Goal: Download file/media

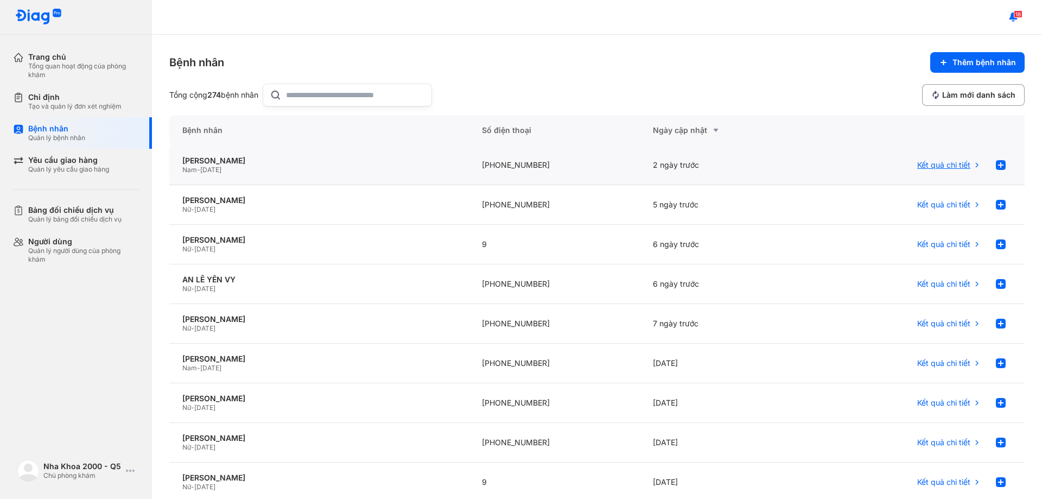
click at [961, 162] on span "Kết quả chi tiết" at bounding box center [943, 165] width 53 height 10
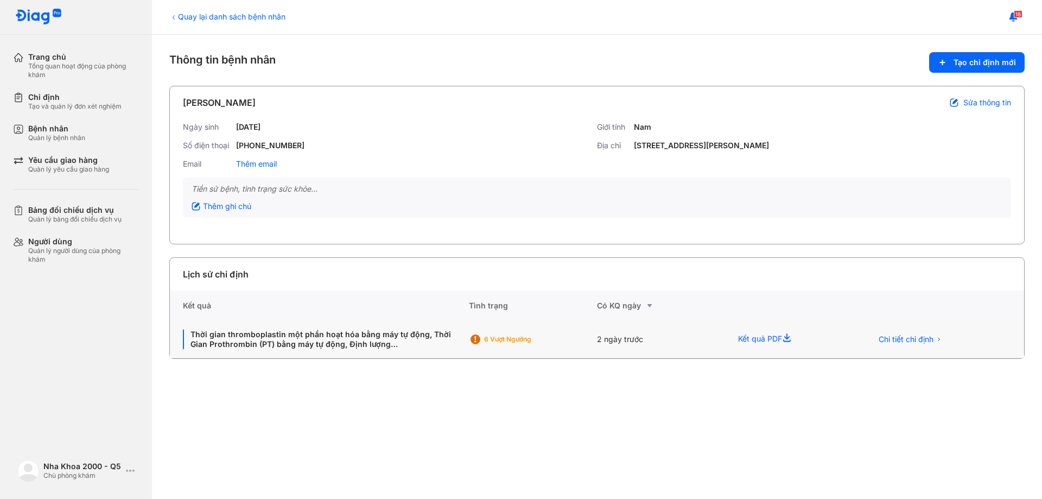
click at [783, 337] on div "Kết quả PDF" at bounding box center [791, 339] width 133 height 37
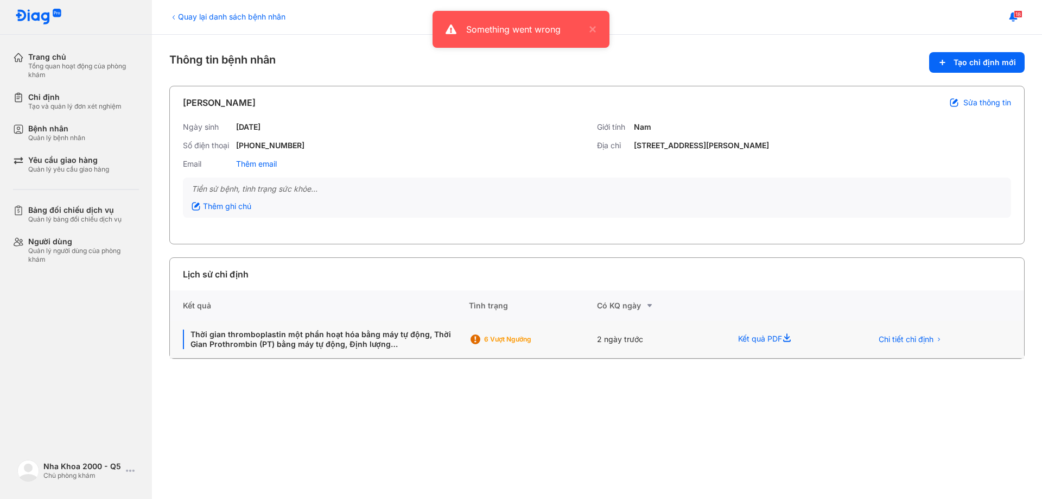
click at [788, 337] on use at bounding box center [787, 337] width 8 height 8
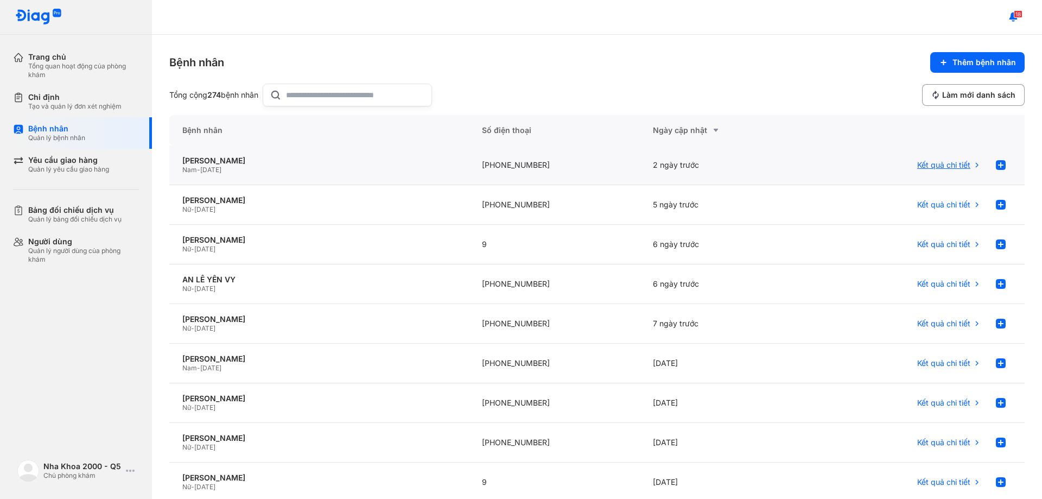
click at [960, 164] on span "Kết quả chi tiết" at bounding box center [943, 165] width 53 height 10
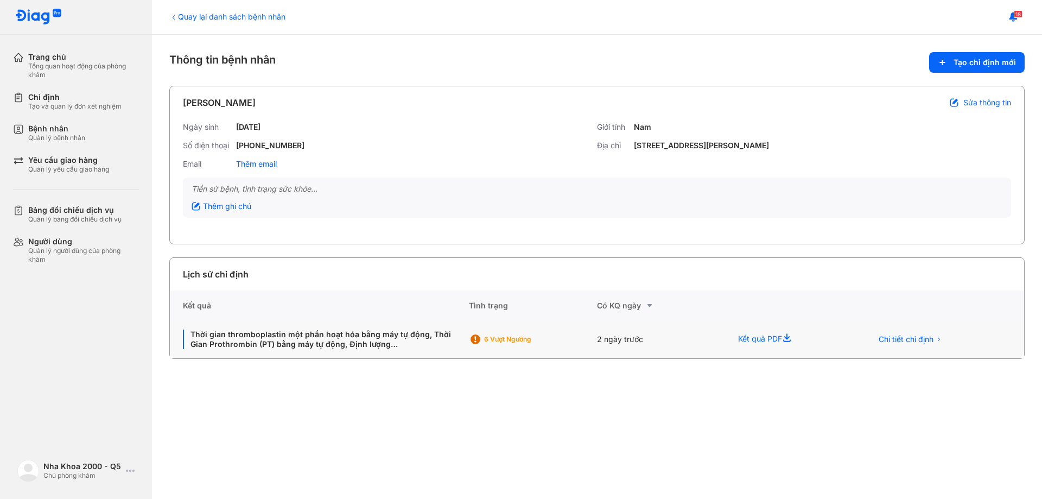
click at [787, 336] on icon at bounding box center [788, 339] width 13 height 13
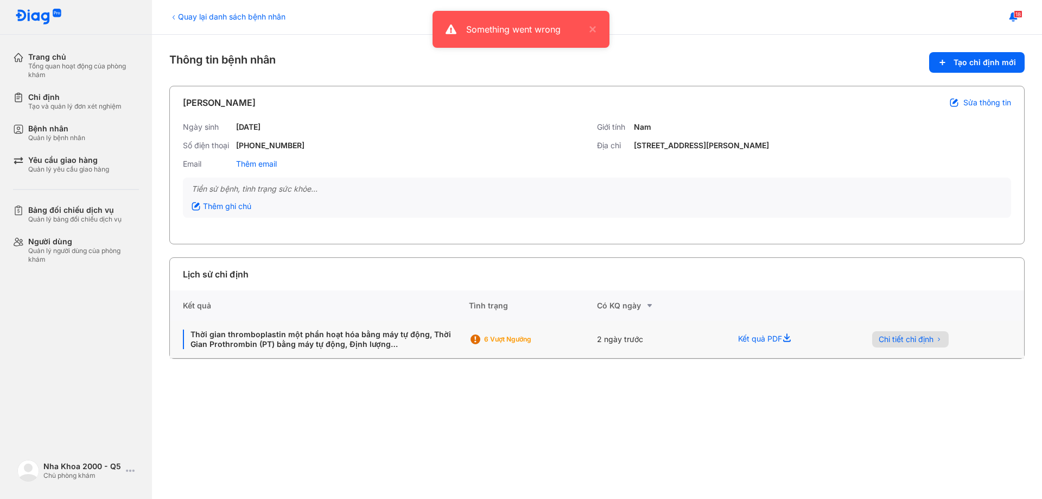
click at [929, 342] on span "Chi tiết chỉ định" at bounding box center [905, 339] width 55 height 10
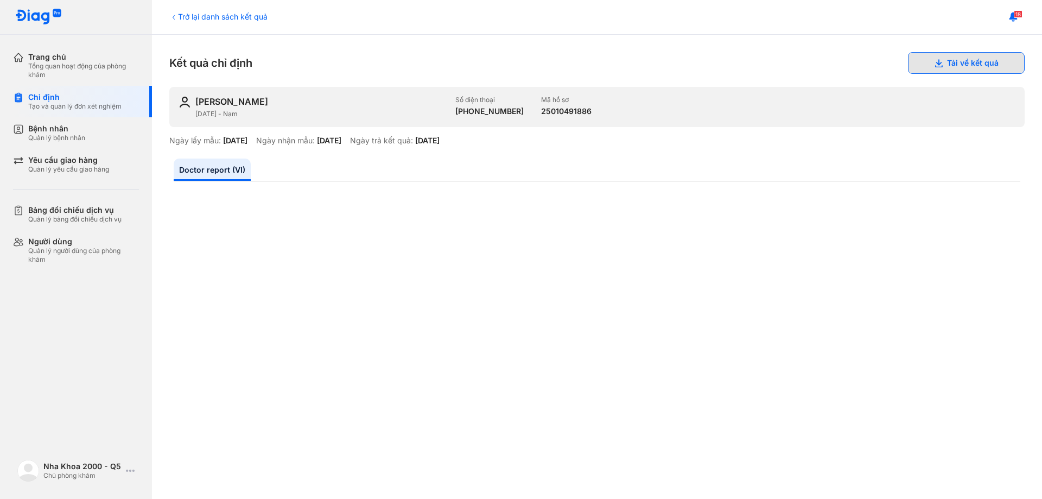
click at [962, 66] on button "Tải về kết quả" at bounding box center [966, 63] width 117 height 22
